Goal: Information Seeking & Learning: Check status

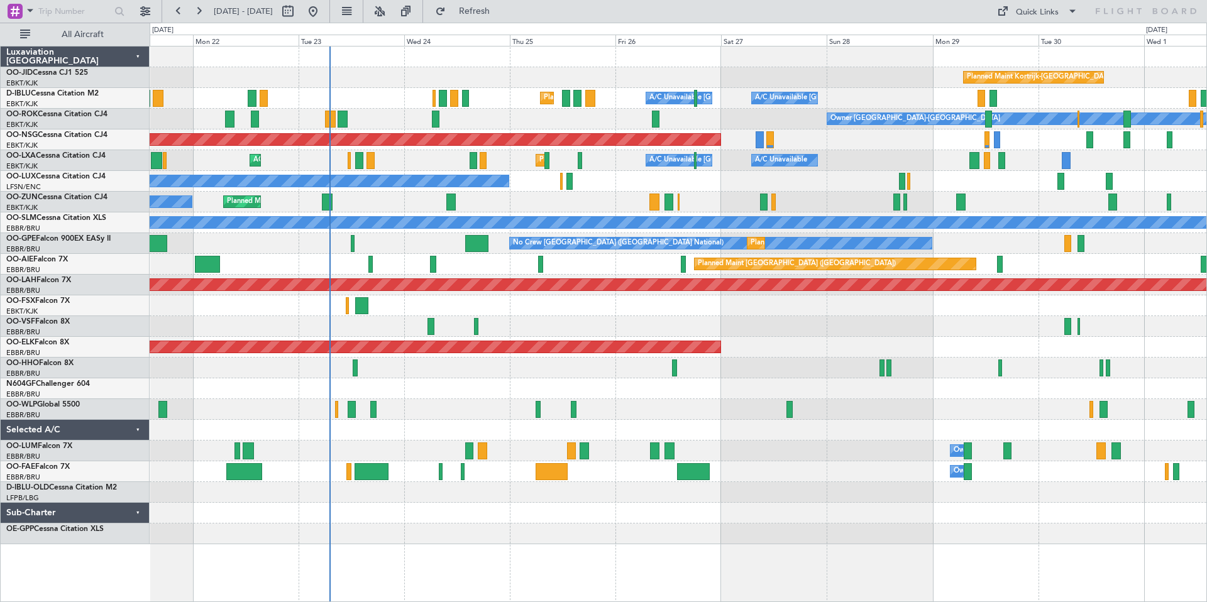
click at [388, 42] on div "Planned Maint Kortrijk-Wevelgem Planned Maint Nice (Côte d'Azur Airport) A/C Un…" at bounding box center [603, 313] width 1207 height 580
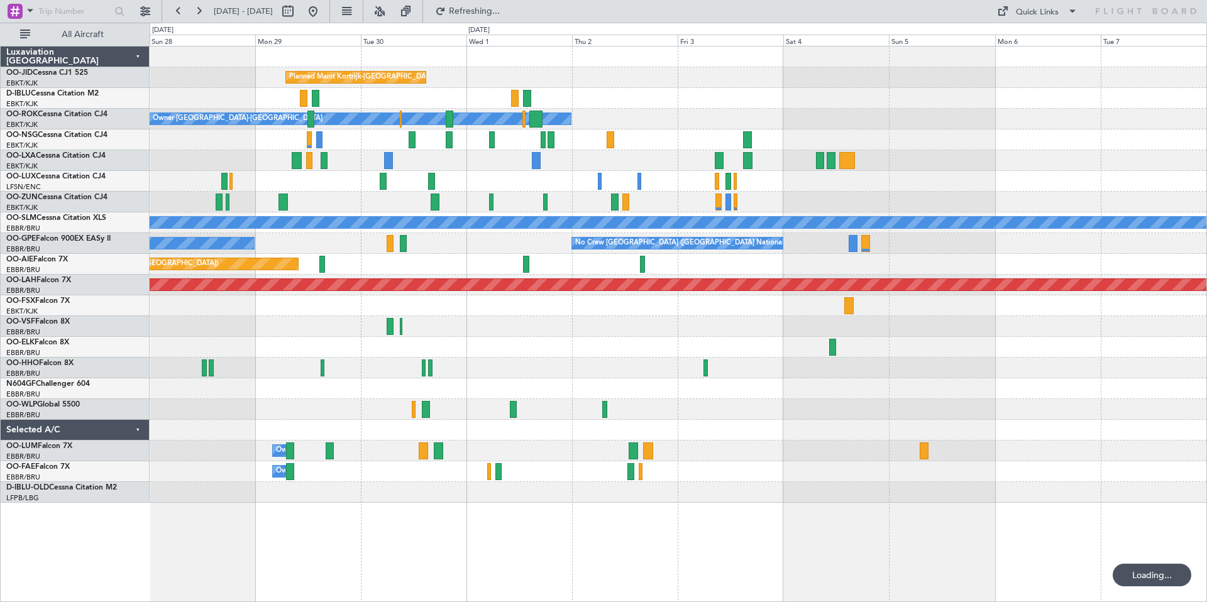
click at [602, 45] on div "Planned Maint Kortrijk-Wevelgem A/C Unavailable Brussels (Brussels National) A/…" at bounding box center [603, 313] width 1207 height 580
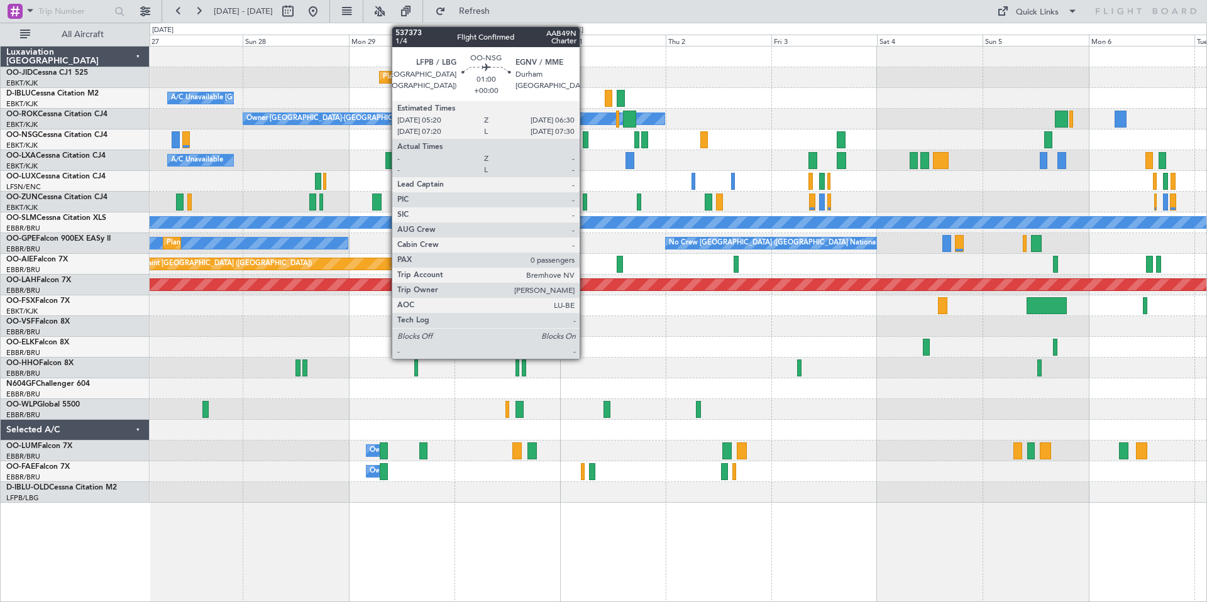
click at [585, 136] on div at bounding box center [586, 139] width 6 height 17
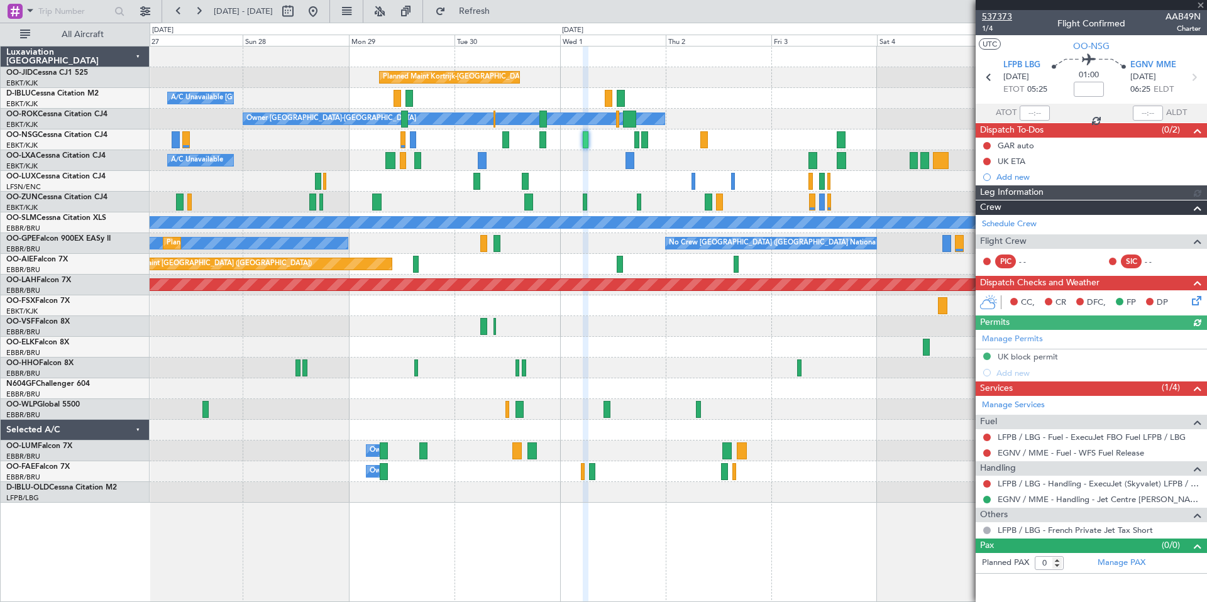
click at [998, 16] on span "537373" at bounding box center [997, 16] width 30 height 13
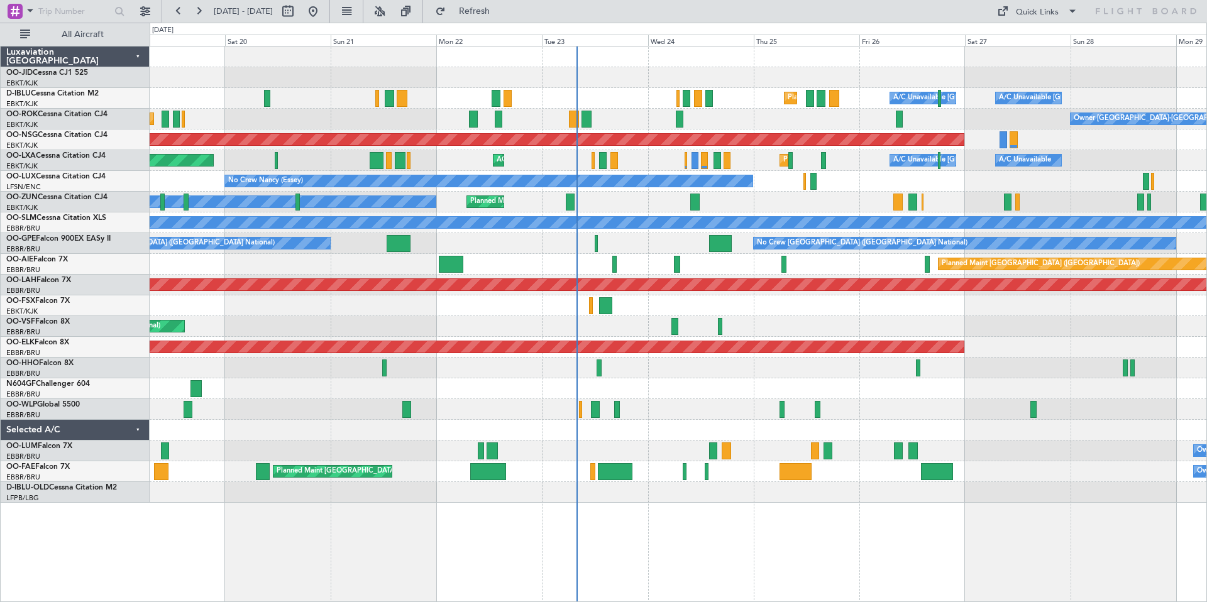
click at [739, 304] on div at bounding box center [678, 306] width 1057 height 21
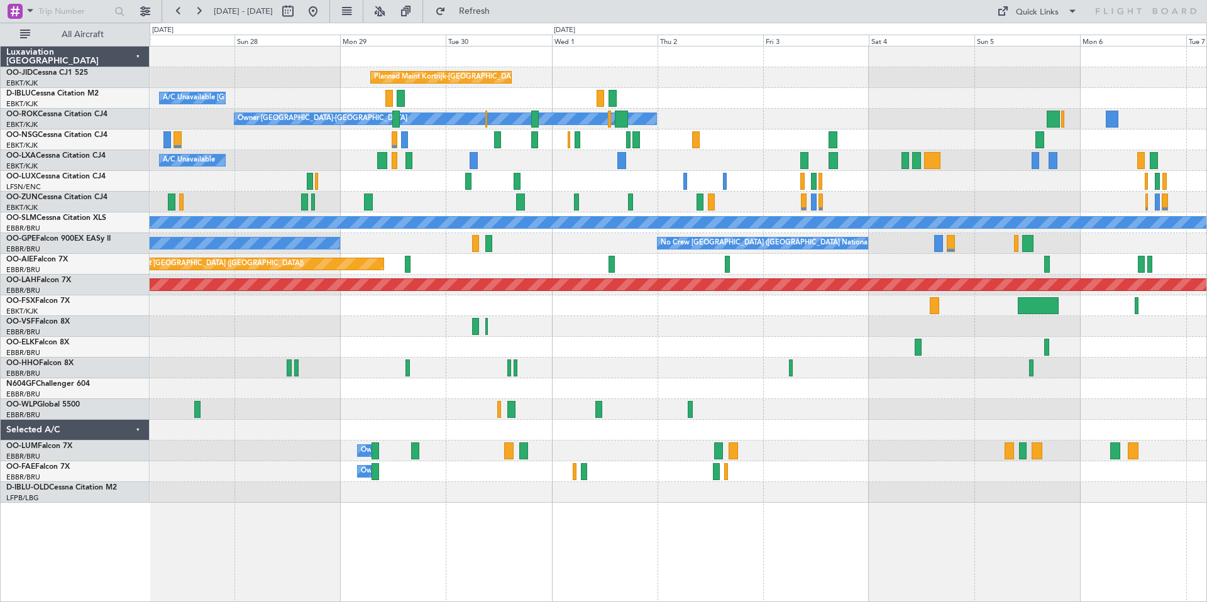
click at [0, 324] on div "Planned Maint Kortrijk-Wevelgem A/C Unavailable Kortrijk-Wevelgem Planned Maint…" at bounding box center [603, 313] width 1207 height 580
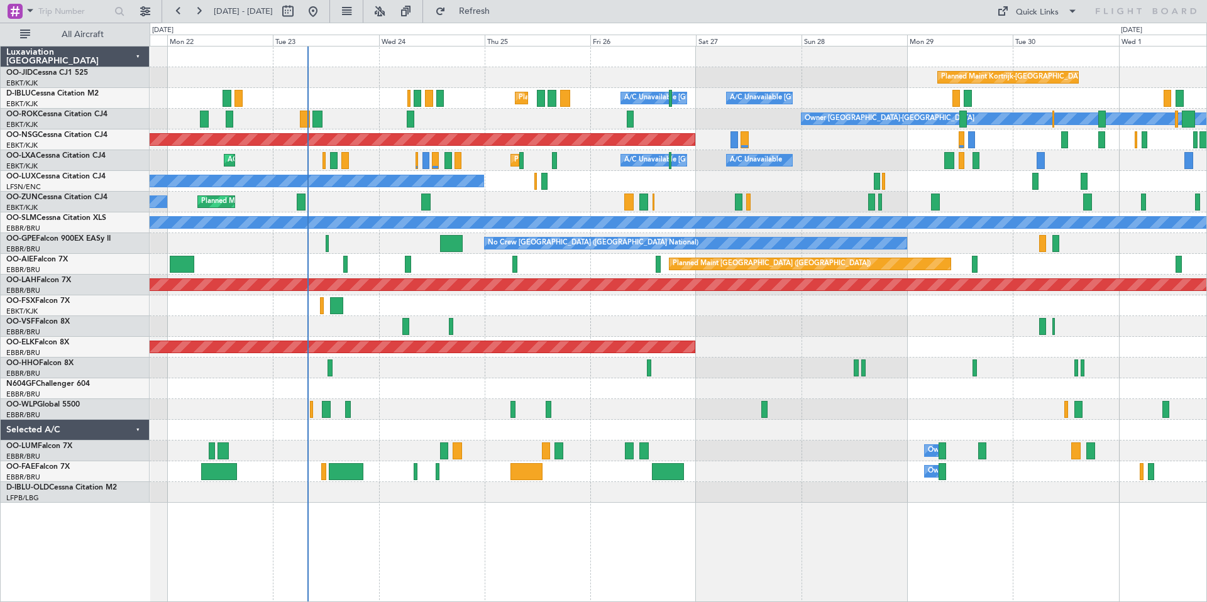
click at [1126, 323] on div "Planned Maint Kortrijk-Wevelgem A/C Unavailable Kortrijk-Wevelgem A/C Unavailab…" at bounding box center [678, 275] width 1057 height 456
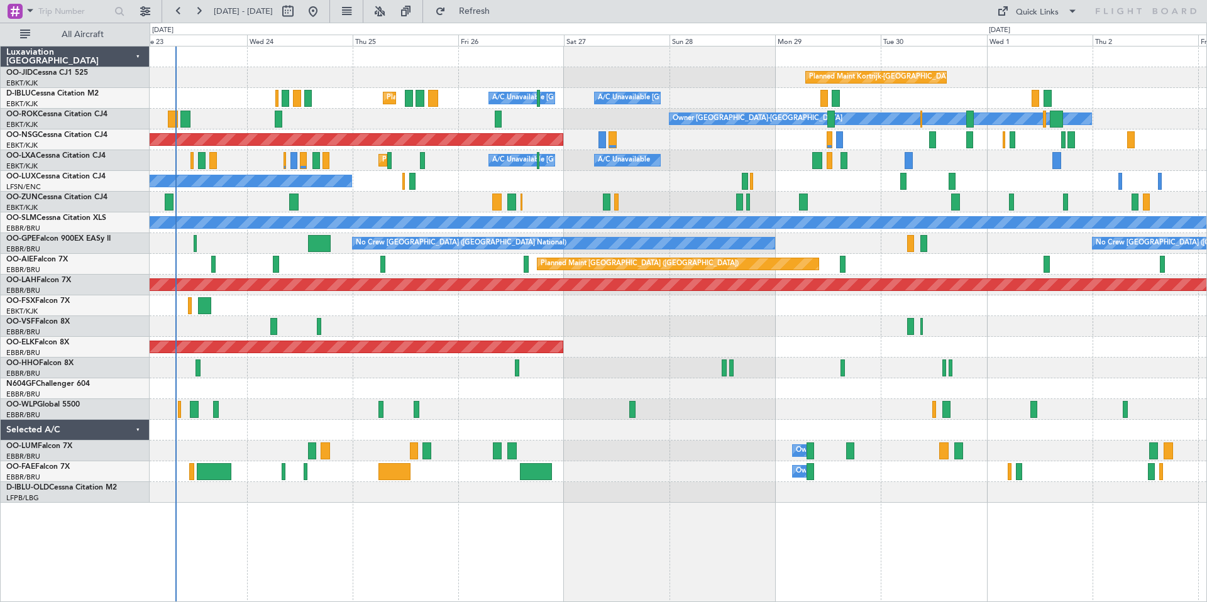
click at [594, 71] on div "Planned Maint Kortrijk-[GEOGRAPHIC_DATA]" at bounding box center [678, 77] width 1057 height 21
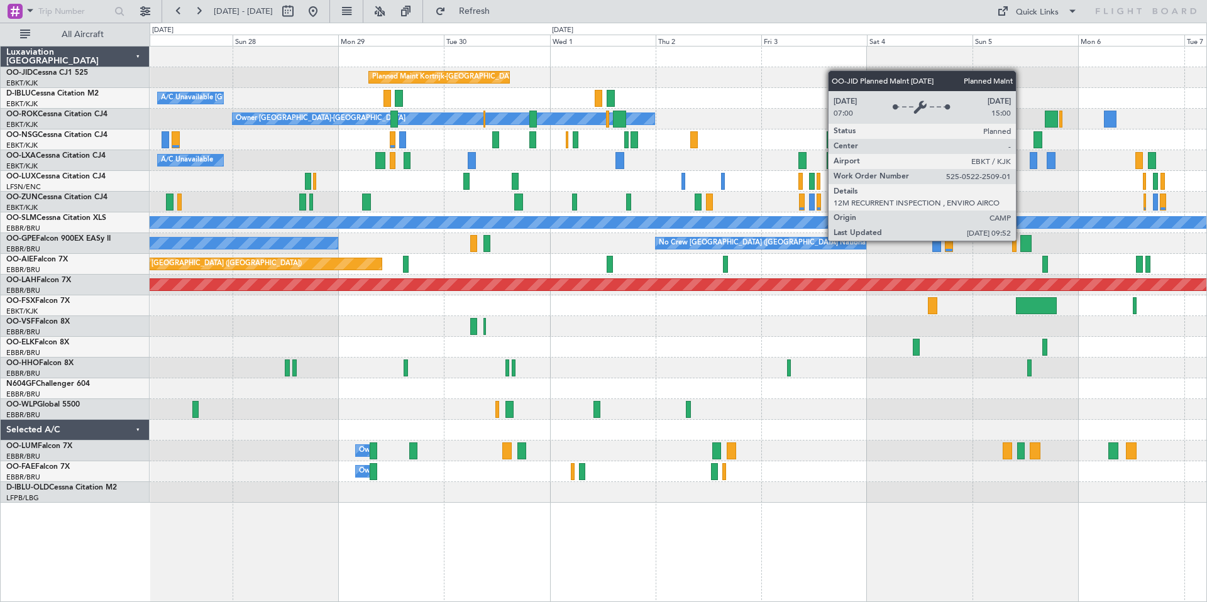
click at [443, 73] on div "Planned Maint Kortrijk-[GEOGRAPHIC_DATA]" at bounding box center [678, 77] width 1057 height 21
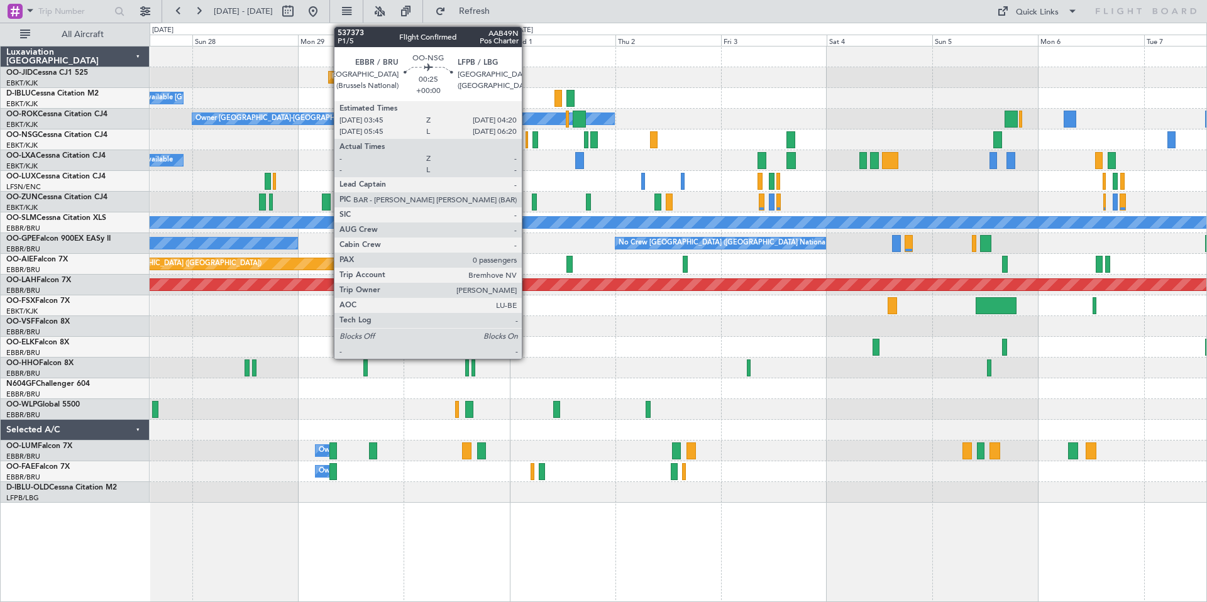
click at [528, 138] on div at bounding box center [527, 139] width 3 height 17
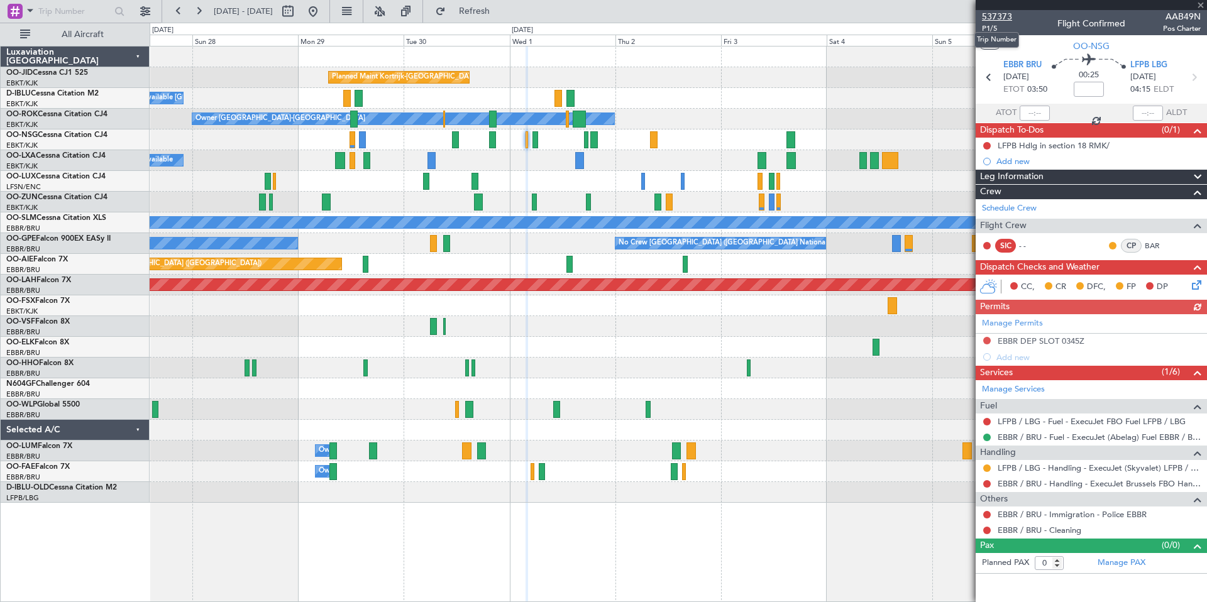
click at [991, 15] on span "537373" at bounding box center [997, 16] width 30 height 13
